Goal: Transaction & Acquisition: Purchase product/service

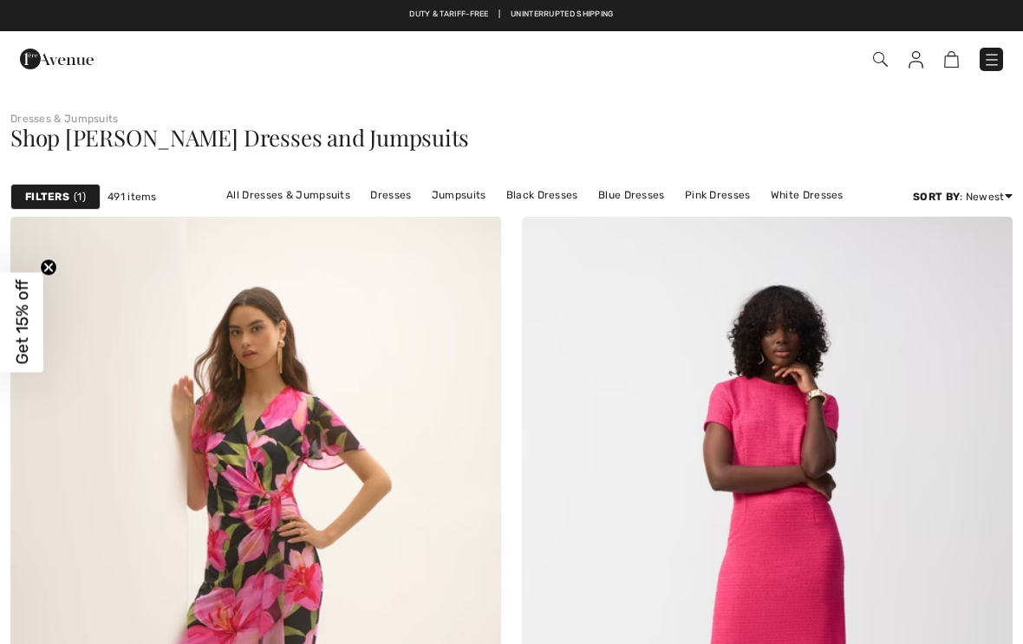
checkbox input "true"
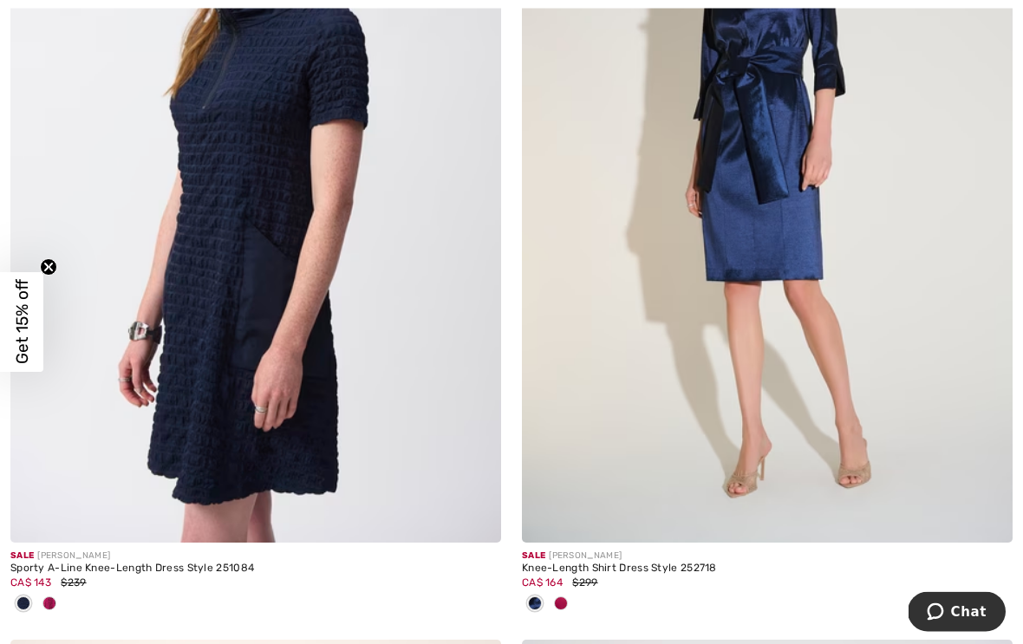
scroll to position [3713, 0]
click at [644, 570] on div "Knee-Length Shirt Dress Style 252718" at bounding box center [767, 569] width 491 height 12
click at [543, 577] on span "CA$ 164" at bounding box center [542, 583] width 41 height 12
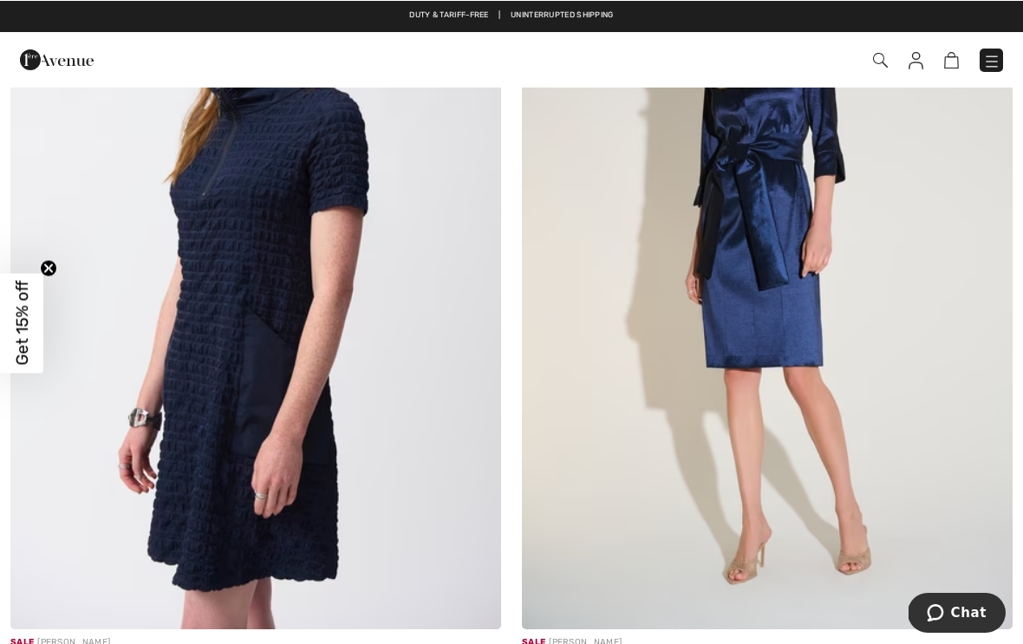
scroll to position [3627, 0]
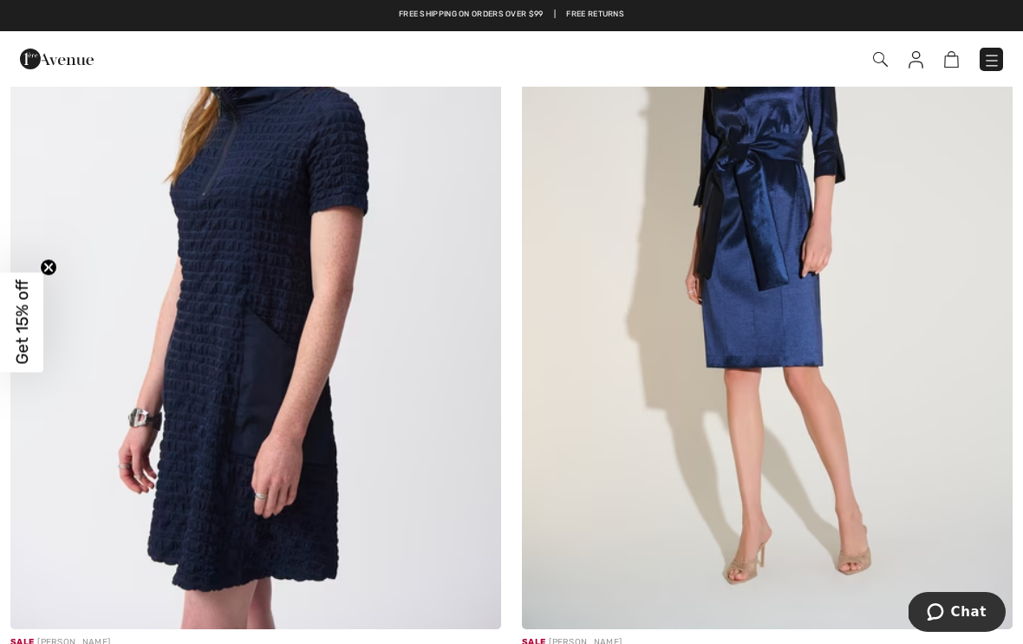
click at [783, 375] on img at bounding box center [767, 261] width 491 height 736
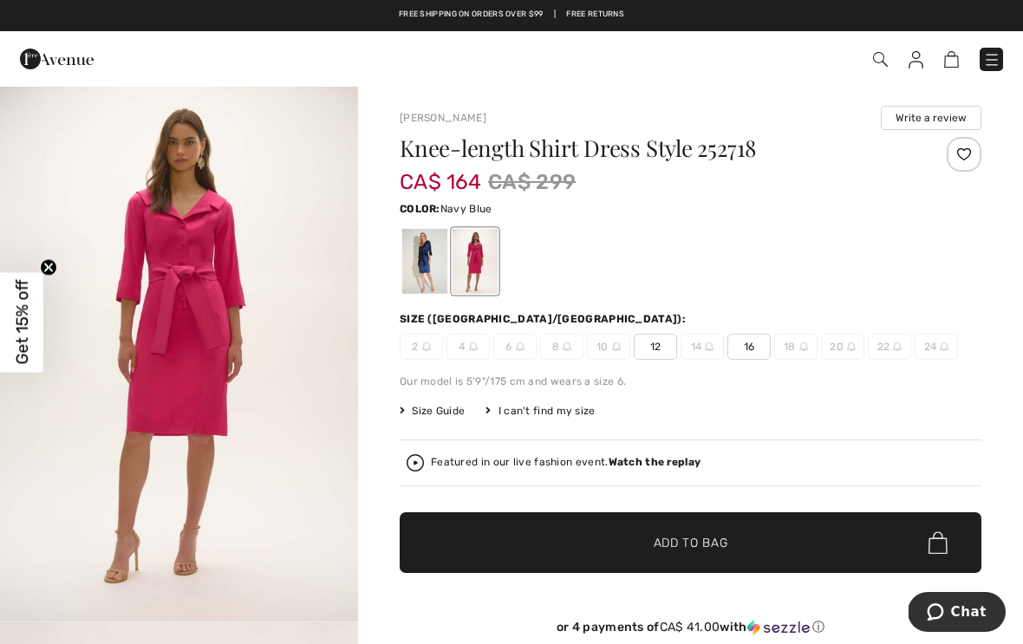
click at [430, 259] on div at bounding box center [424, 261] width 45 height 65
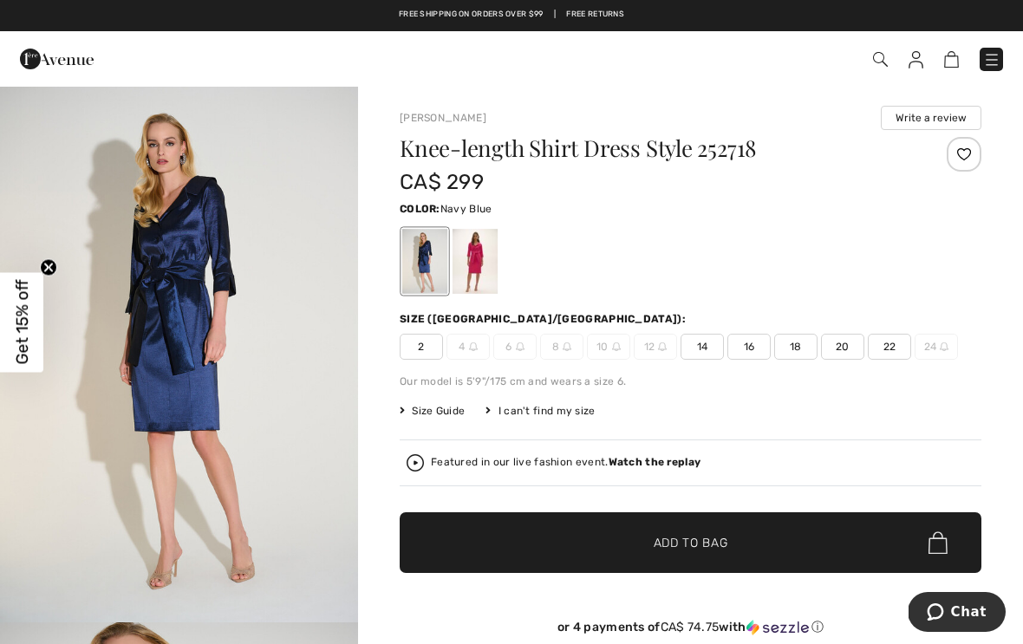
click at [791, 347] on span "18" at bounding box center [795, 347] width 43 height 26
click at [707, 524] on span "✔ Added to Bag Add to Bag" at bounding box center [691, 542] width 582 height 61
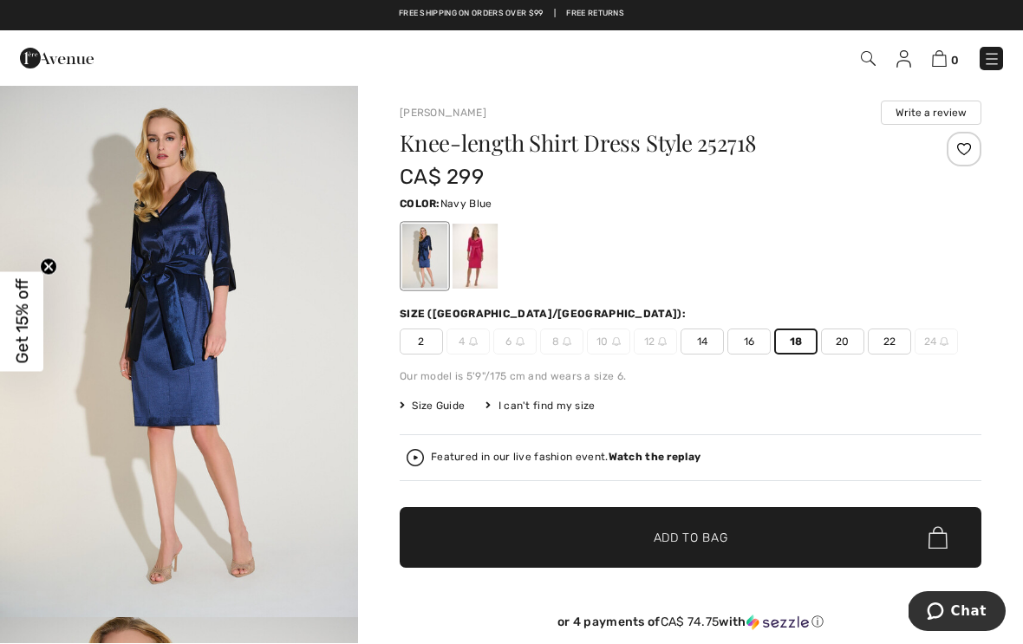
scroll to position [5, 0]
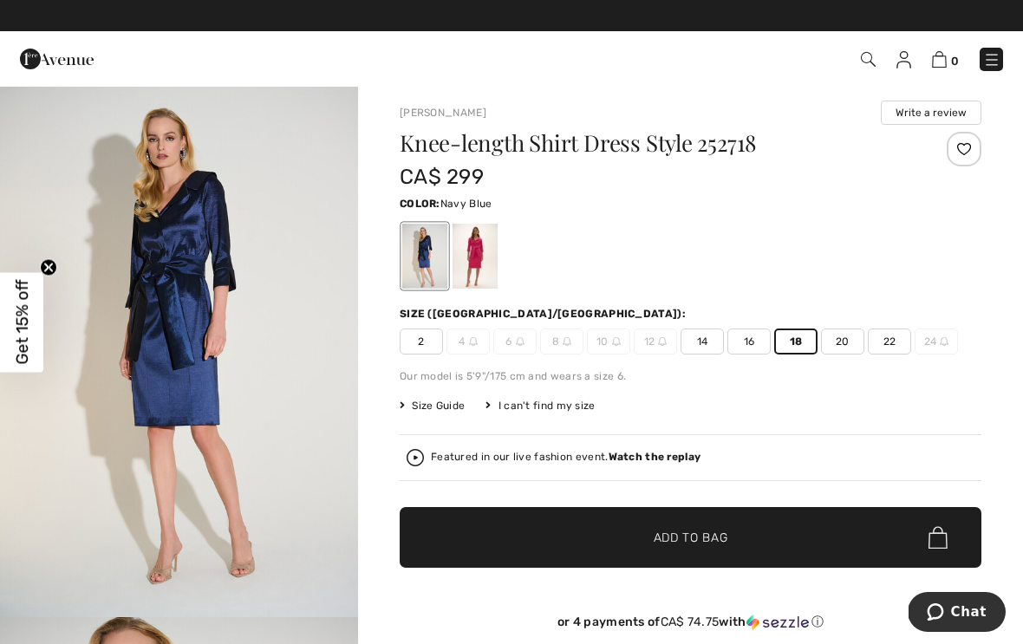
click at [704, 520] on span "✔ Added to Bag Add to Bag" at bounding box center [691, 537] width 582 height 61
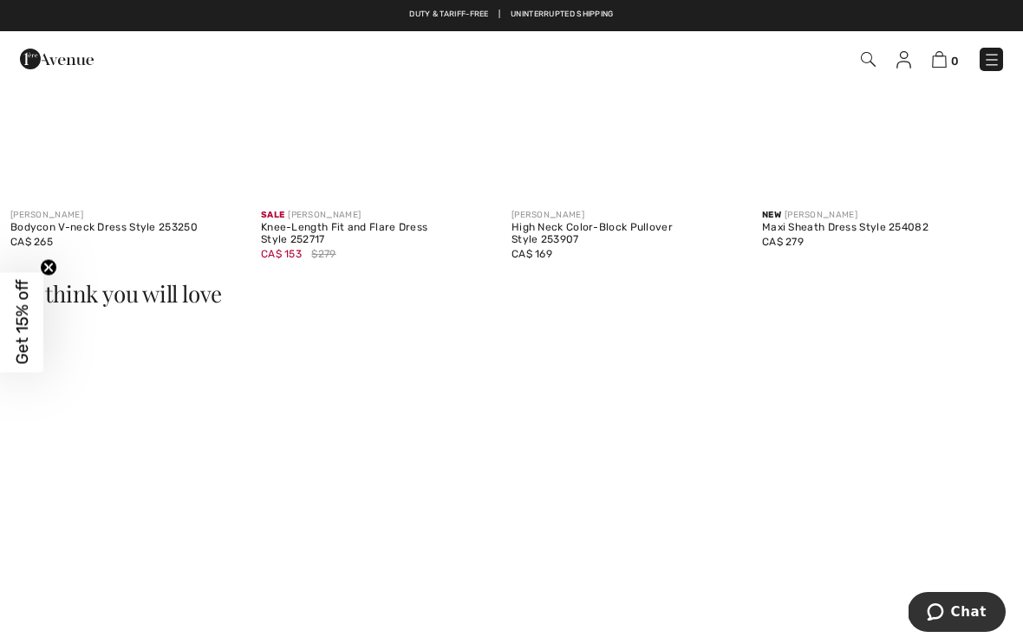
scroll to position [1288, 0]
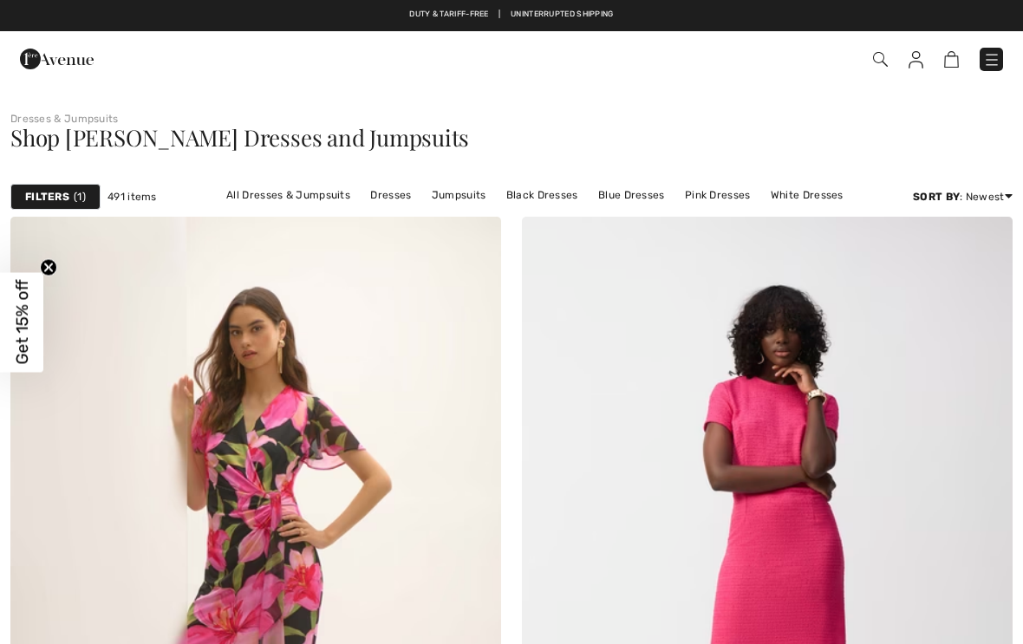
scroll to position [3627, 0]
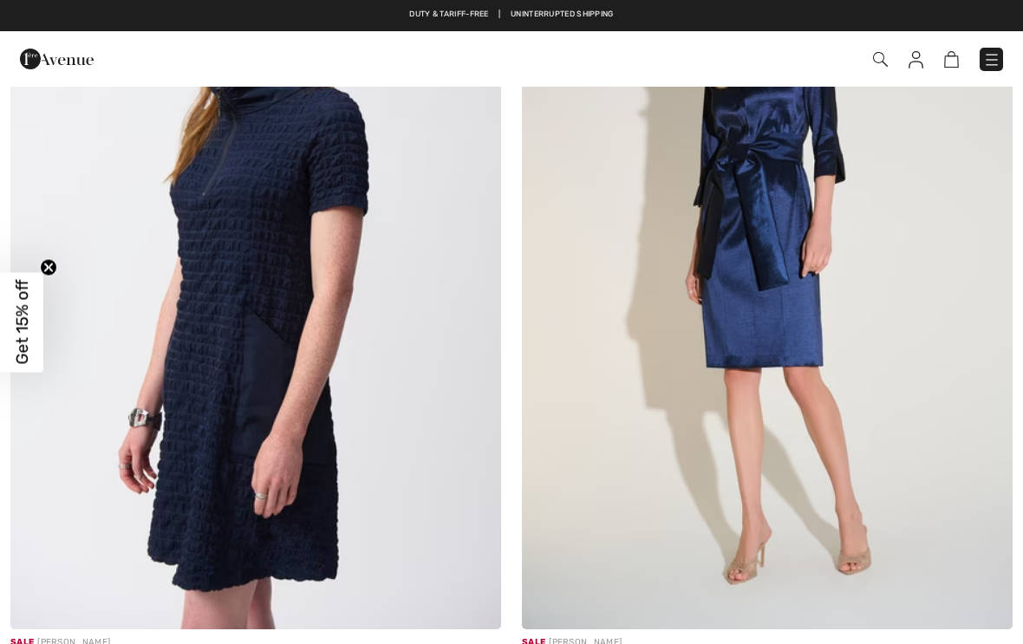
checkbox input "true"
